Goal: Transaction & Acquisition: Purchase product/service

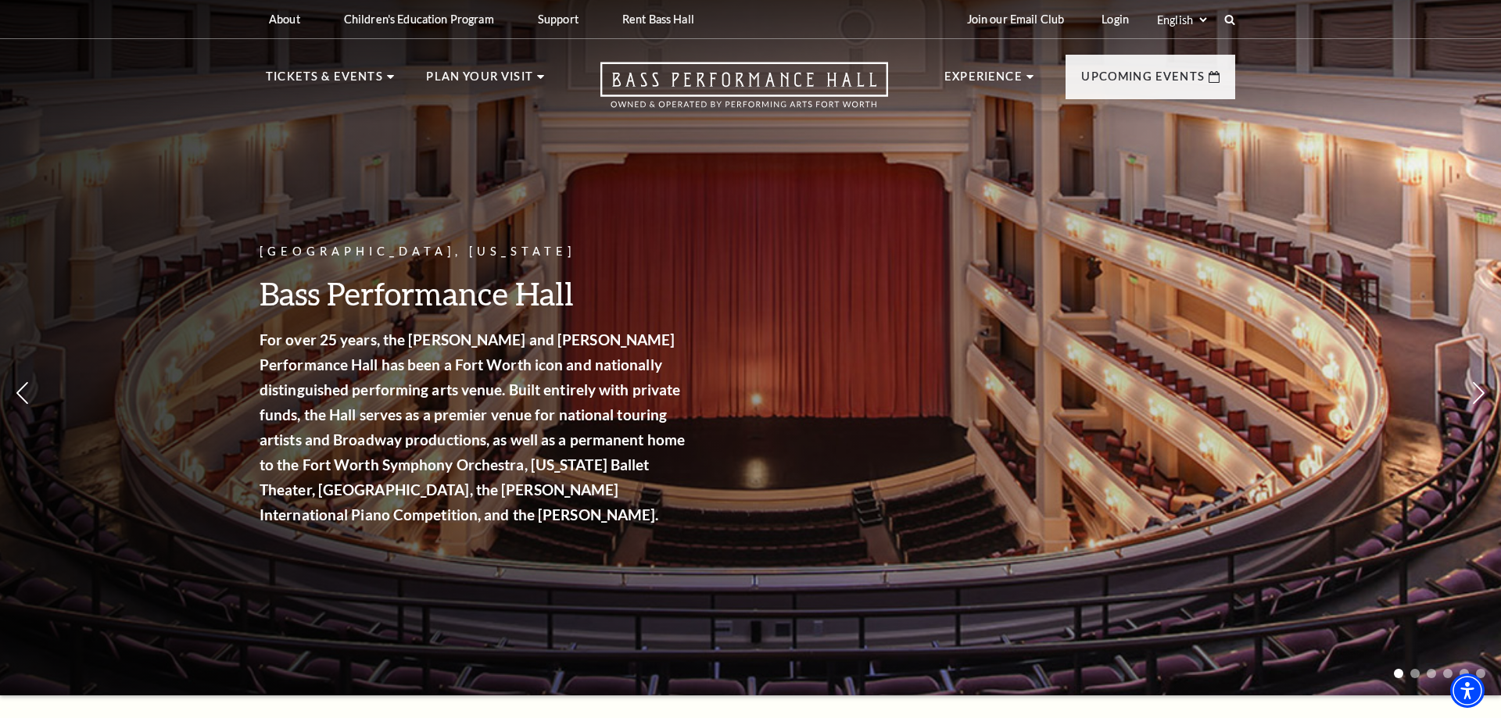
click at [321, 156] on link "Now On Sale" at bounding box center [324, 155] width 90 height 13
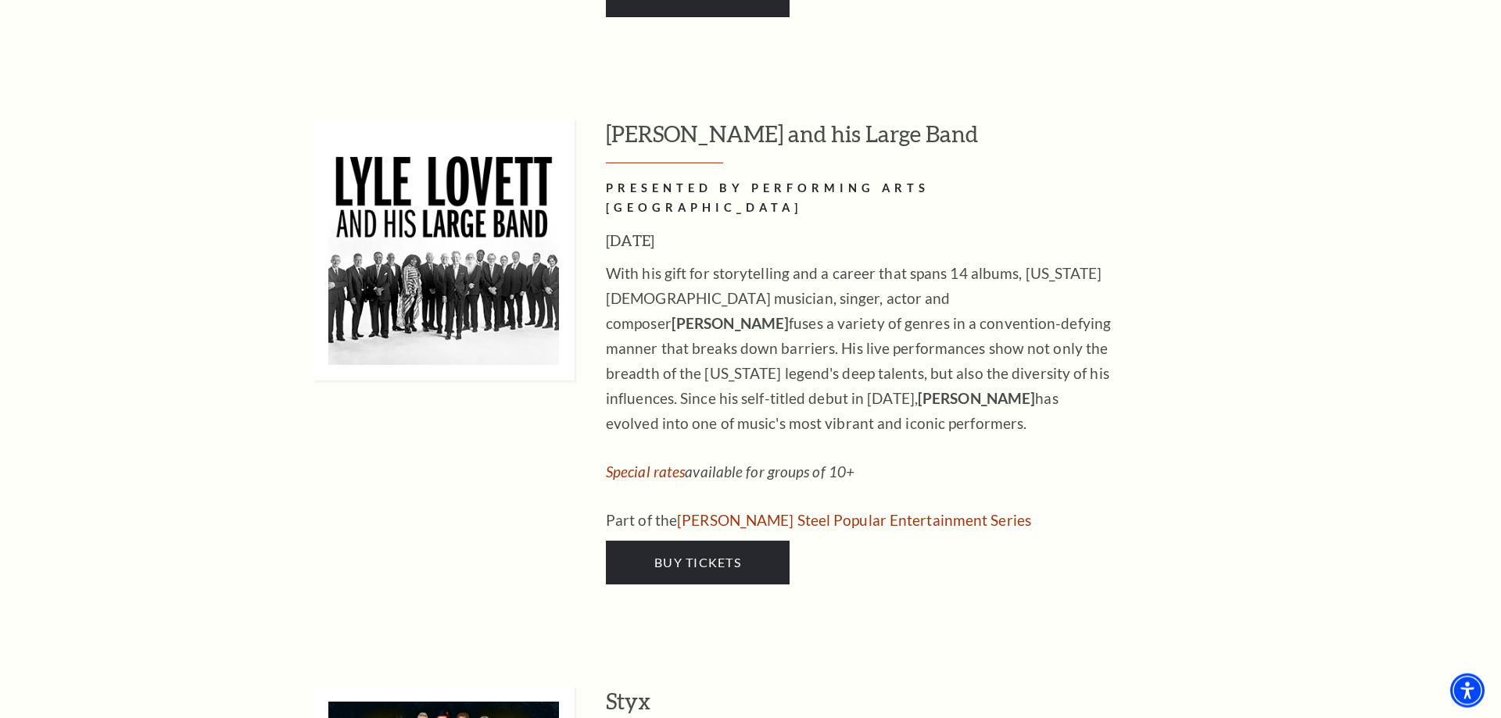
scroll to position [2711, 0]
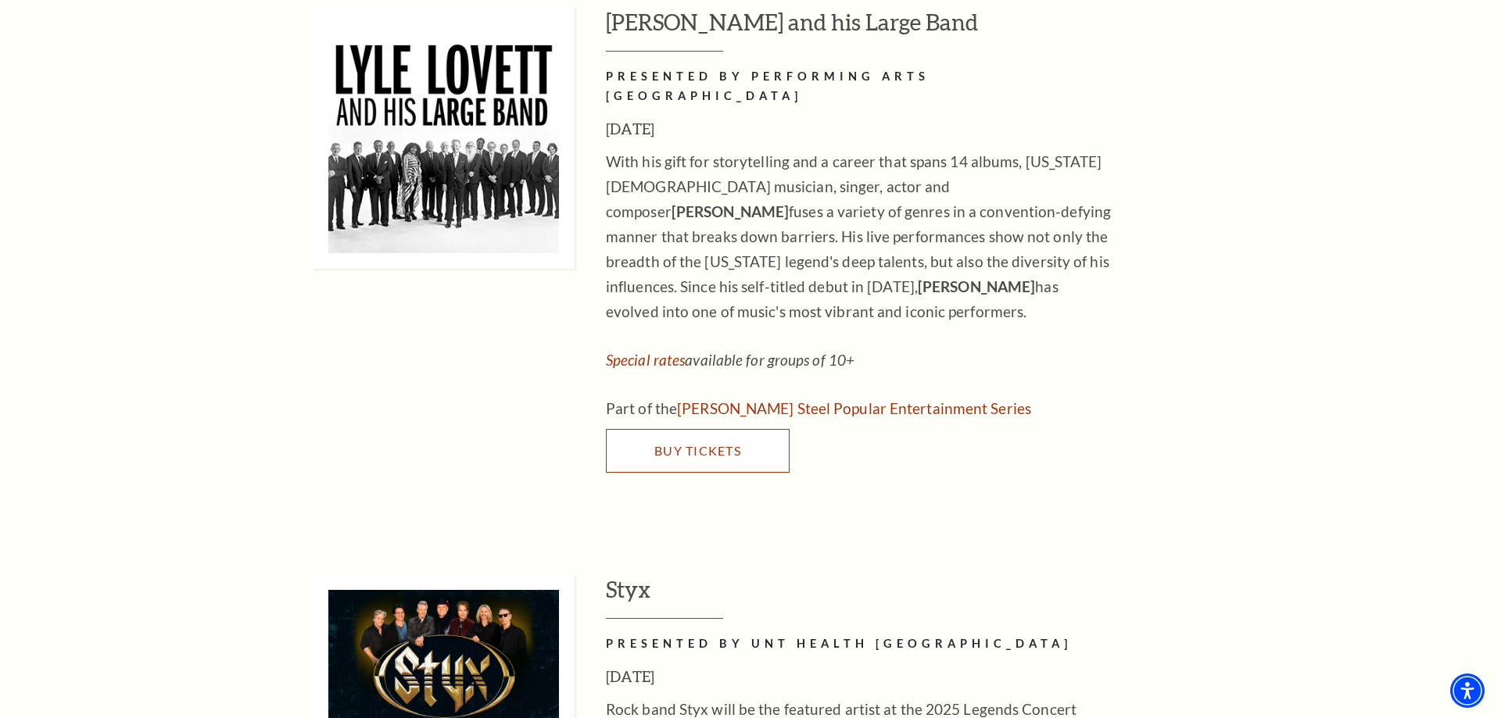
click at [710, 429] on link "Buy Tickets" at bounding box center [698, 451] width 184 height 44
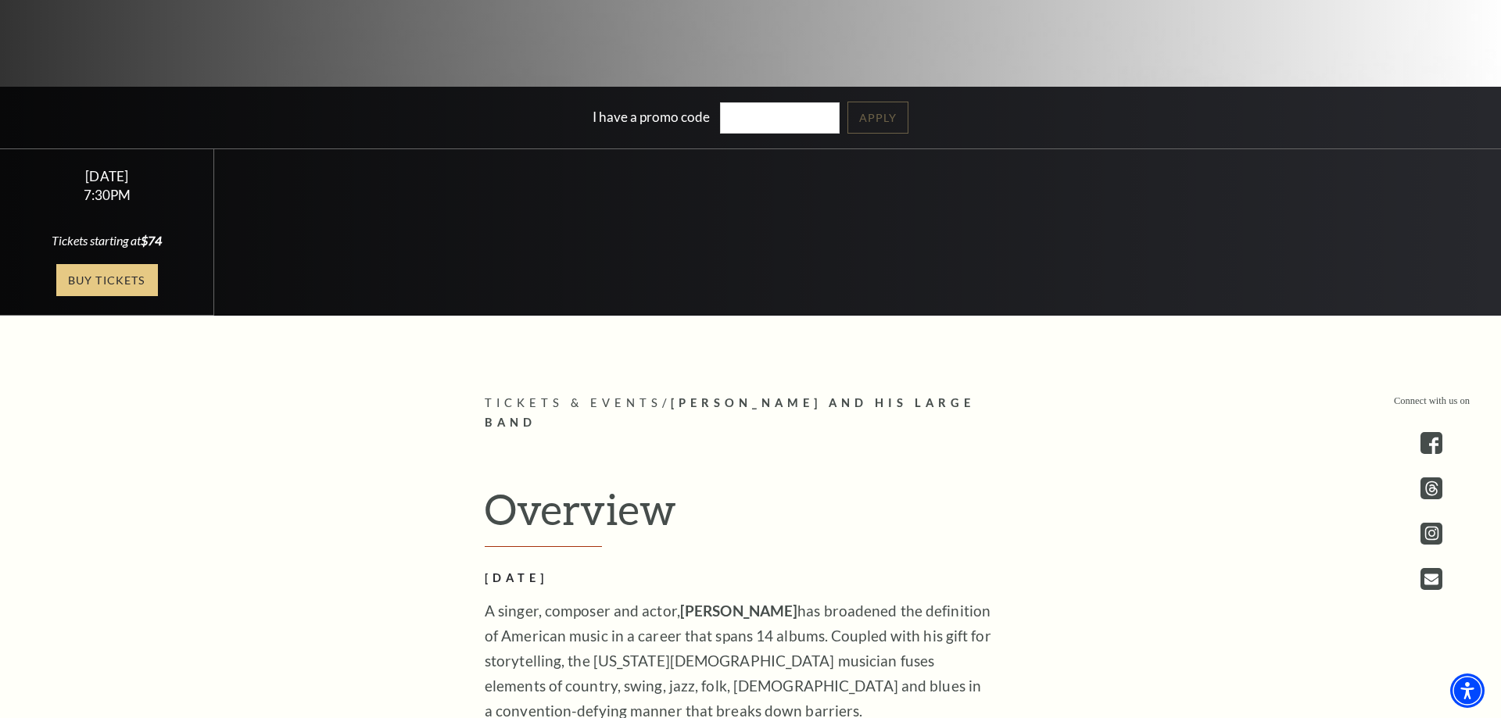
scroll to position [478, 0]
click at [106, 282] on link "Buy Tickets" at bounding box center [107, 280] width 102 height 32
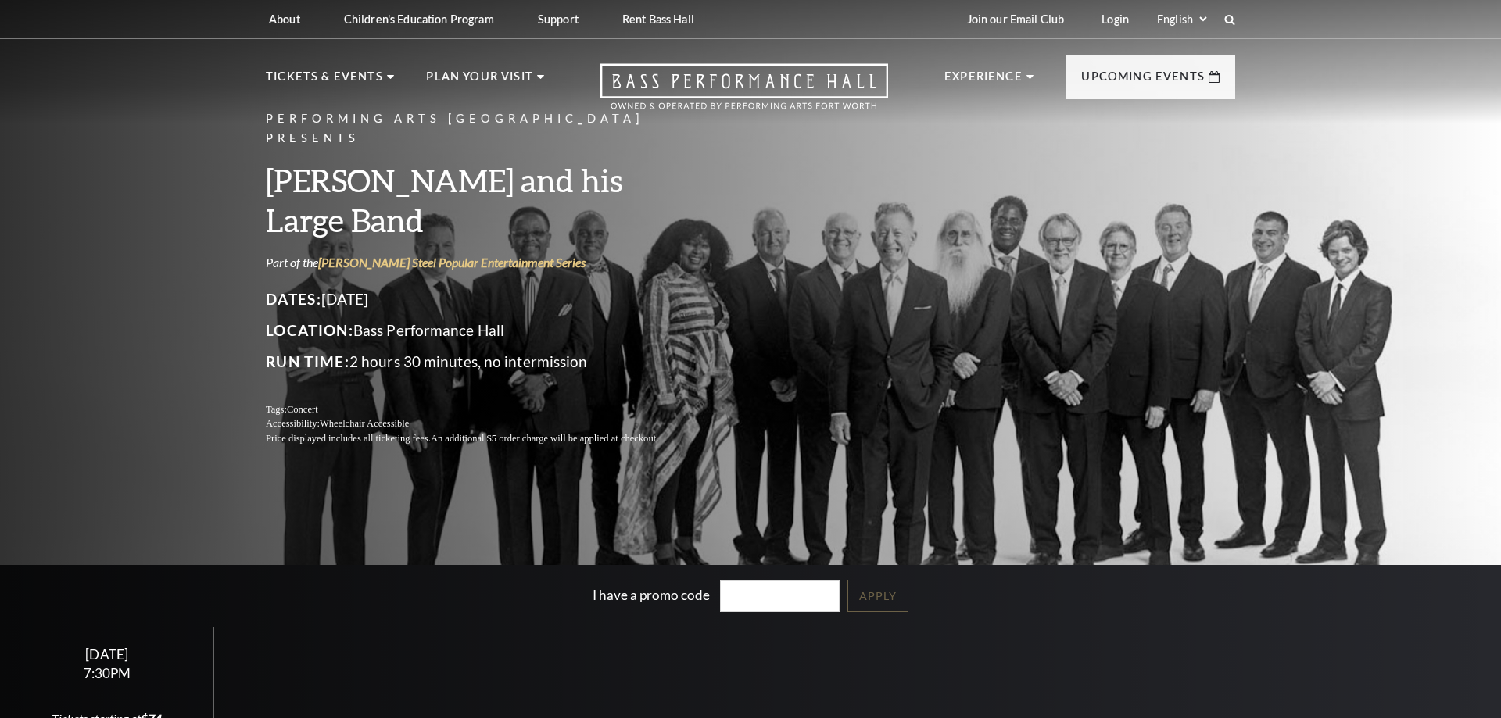
scroll to position [478, 0]
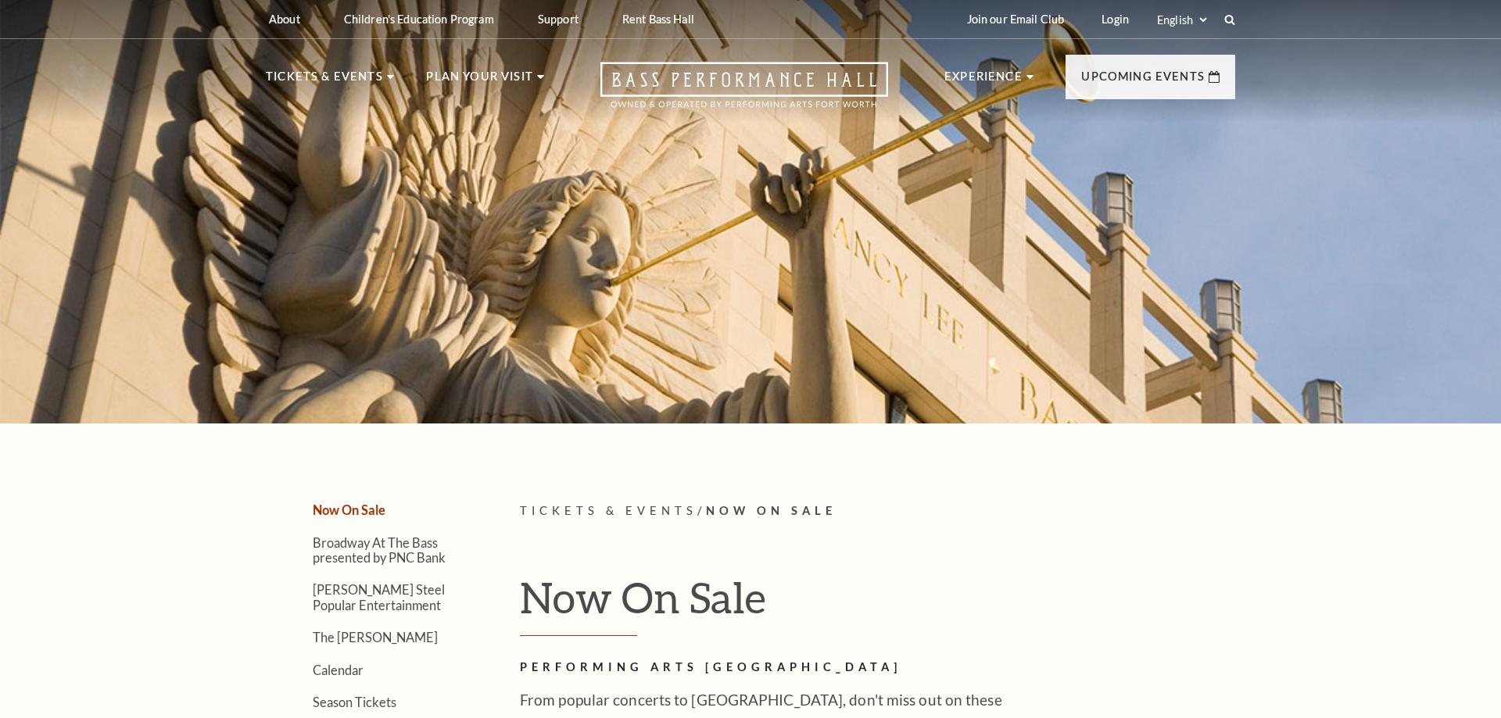
scroll to position [3269, 0]
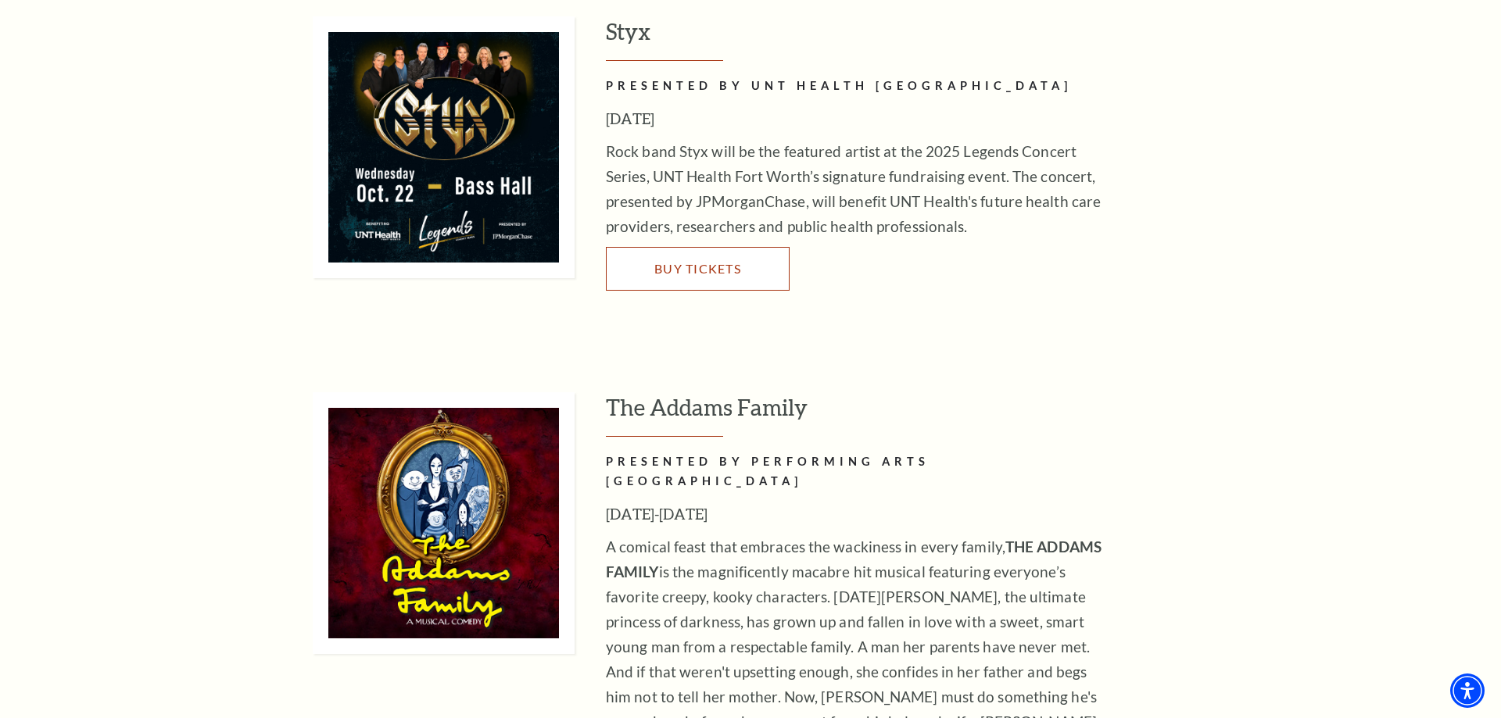
click at [686, 261] on span "Buy Tickets" at bounding box center [697, 268] width 87 height 15
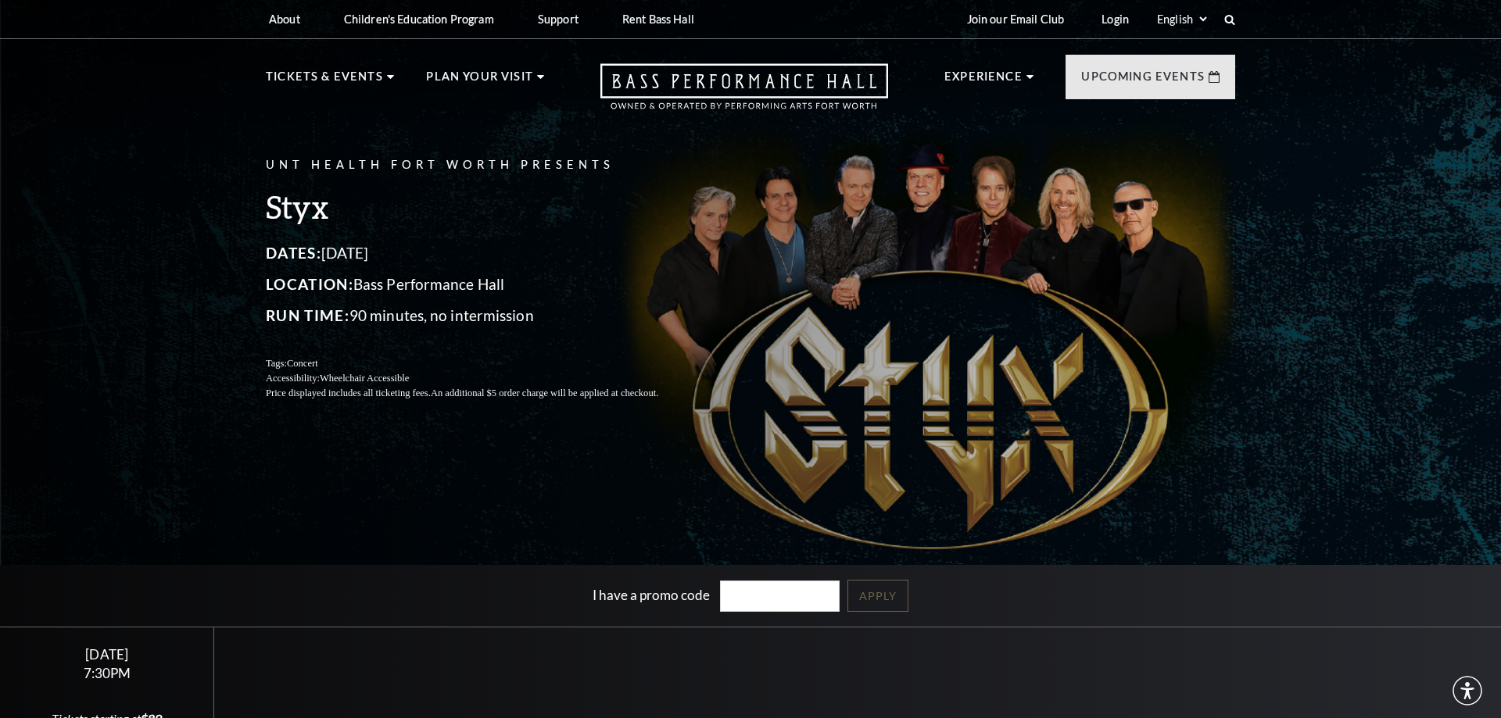
scroll to position [319, 0]
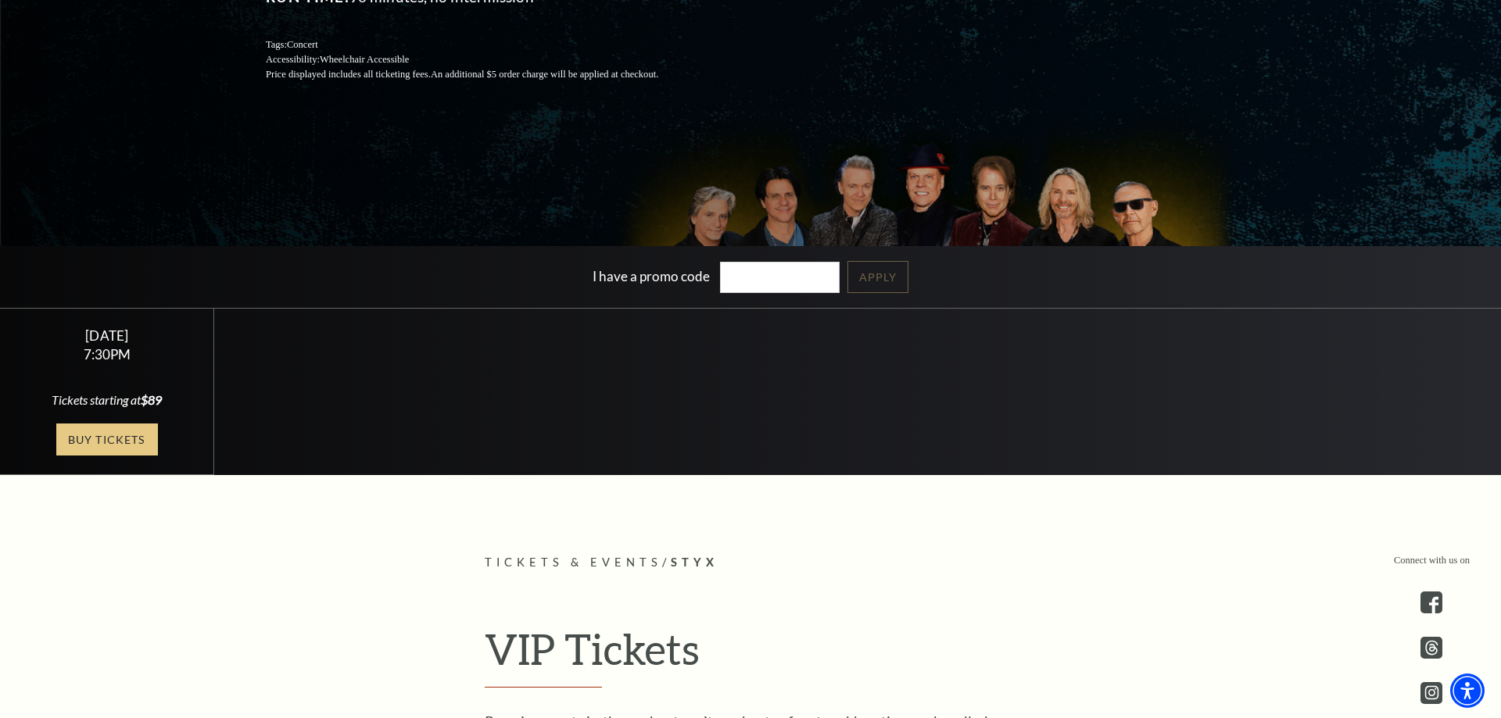
click at [106, 432] on link "Buy Tickets" at bounding box center [107, 440] width 102 height 32
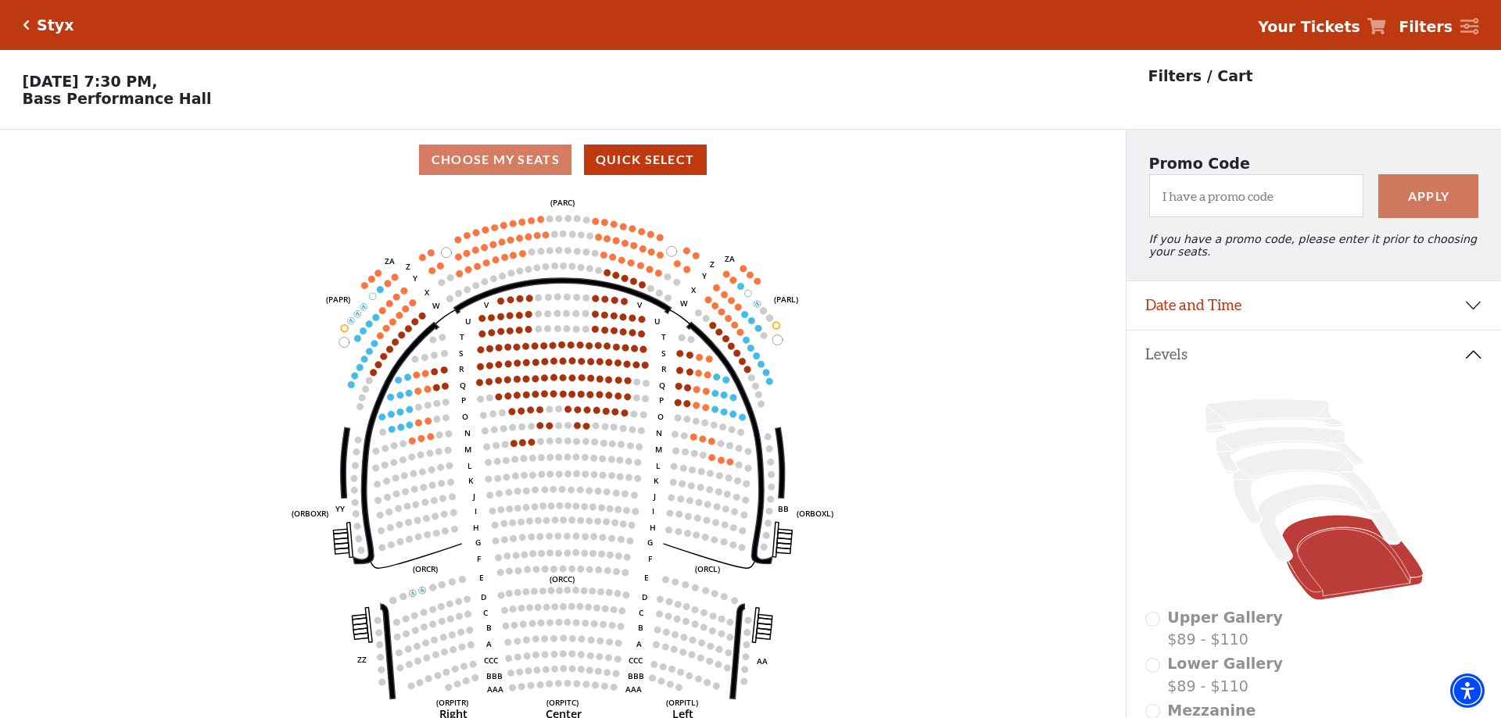
scroll to position [73, 0]
